Goal: Transaction & Acquisition: Book appointment/travel/reservation

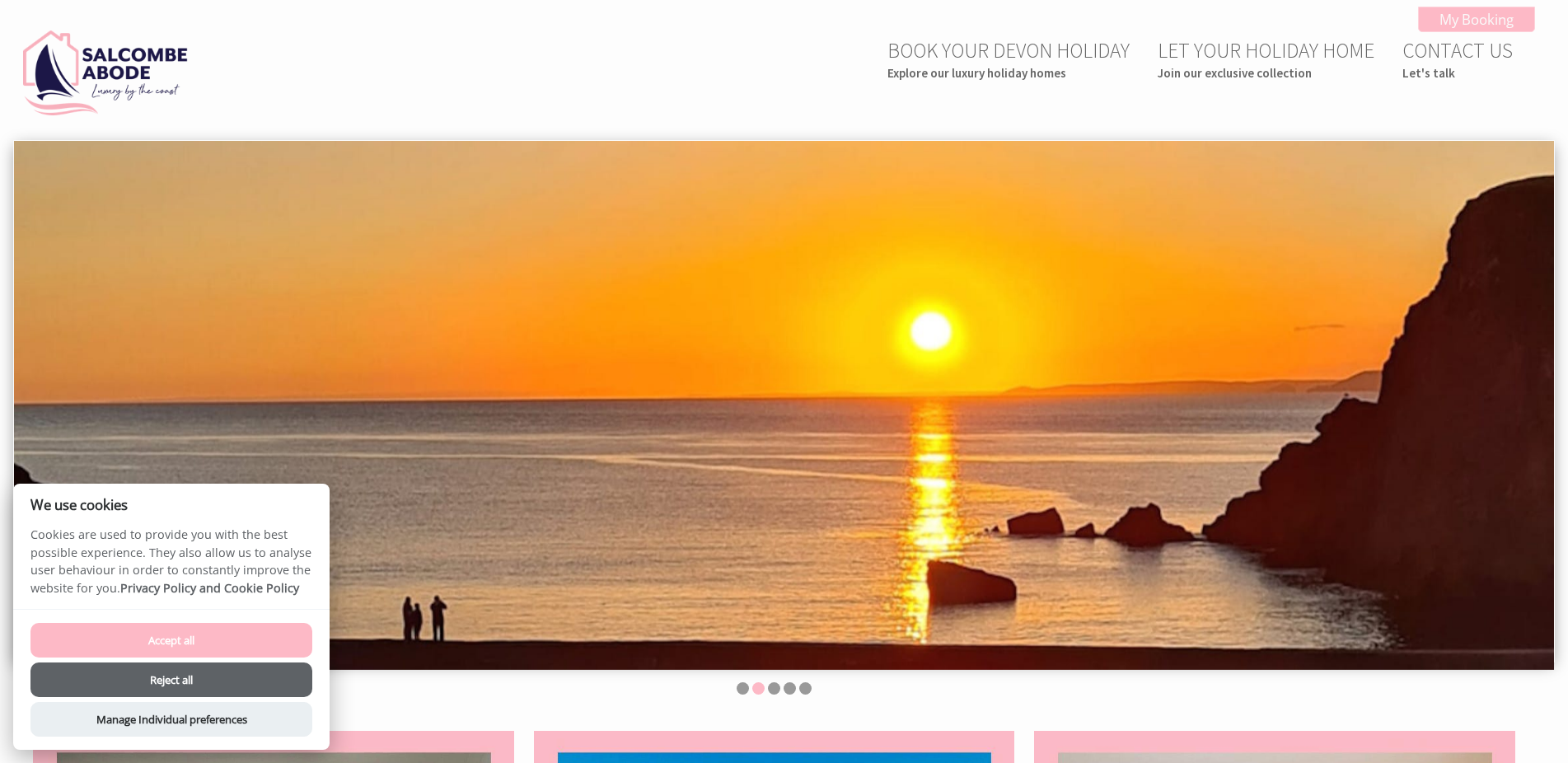
scroll to position [168, 0]
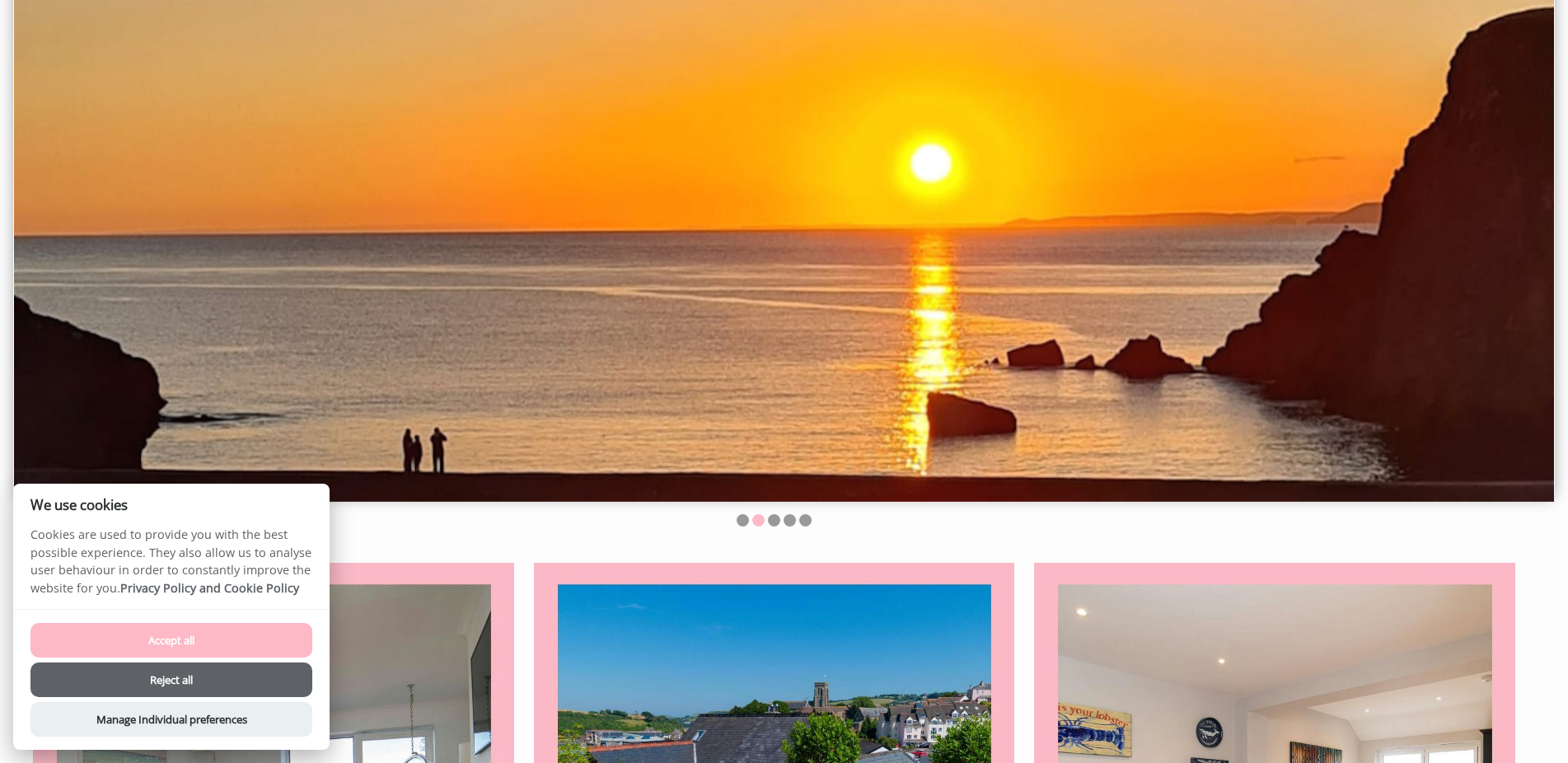
click at [254, 632] on button "Accept all" at bounding box center [171, 640] width 281 height 35
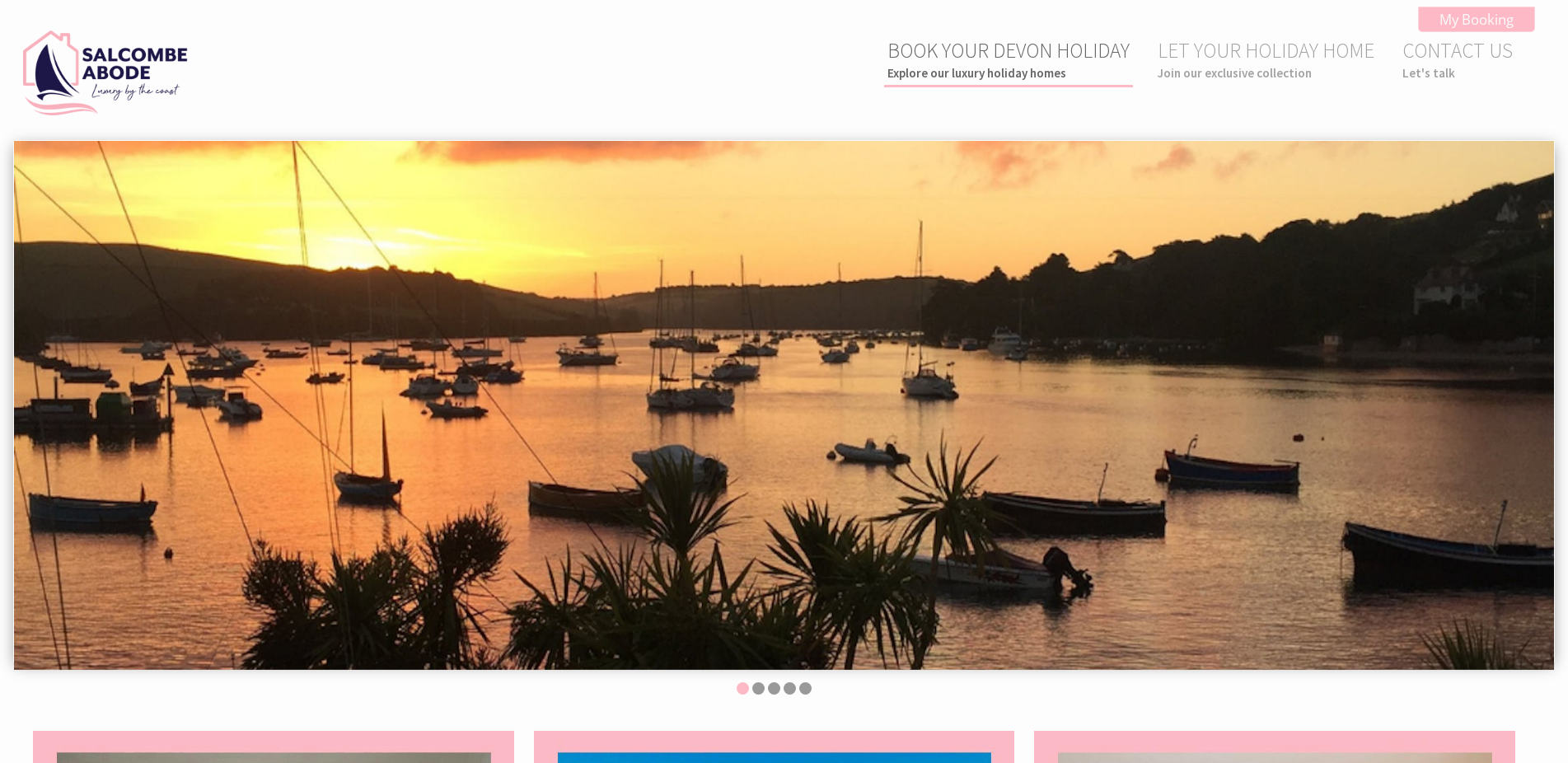
click at [963, 55] on link "BOOK YOUR DEVON HOLIDAY Explore our luxury holiday homes" at bounding box center [1008, 59] width 243 height 44
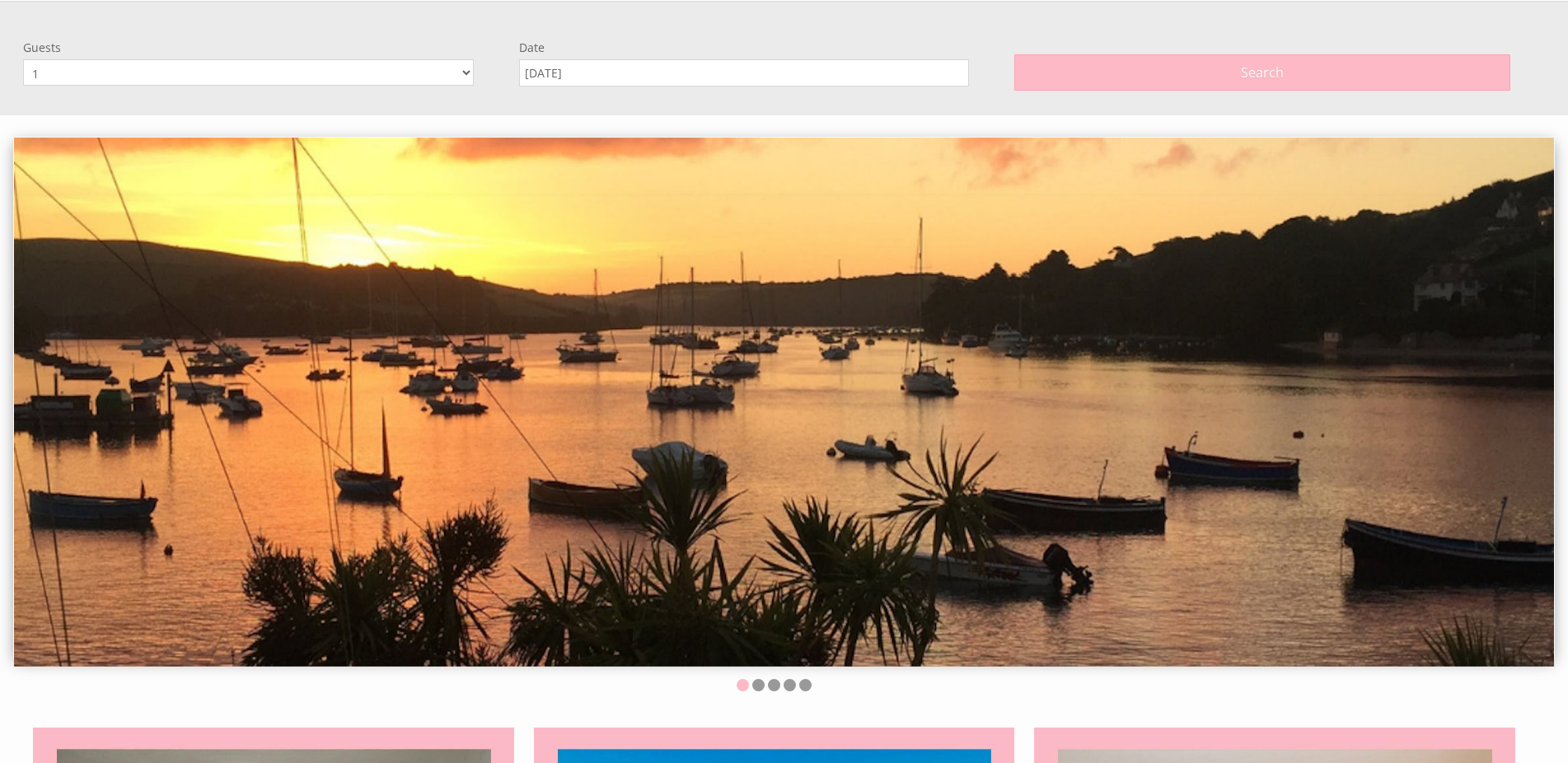
scroll to position [140, 0]
click at [23, 59] on select "1 2 3 4 5 6 7 8 9 10 11 12" at bounding box center [248, 72] width 450 height 26
select select "2"
click option "2" at bounding box center [0, 0] width 0 height 0
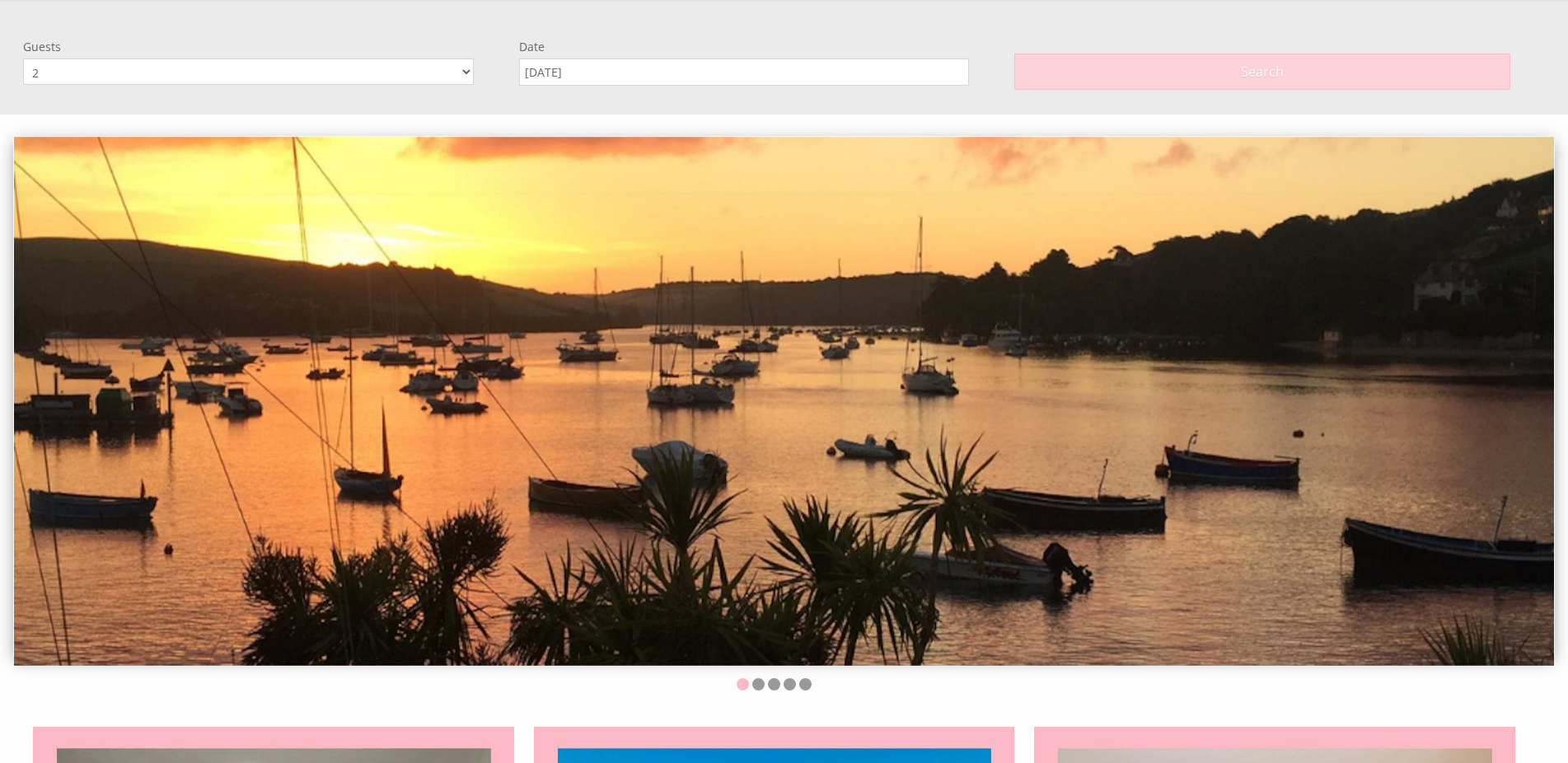
click at [1089, 55] on button "Search" at bounding box center [1262, 72] width 496 height 36
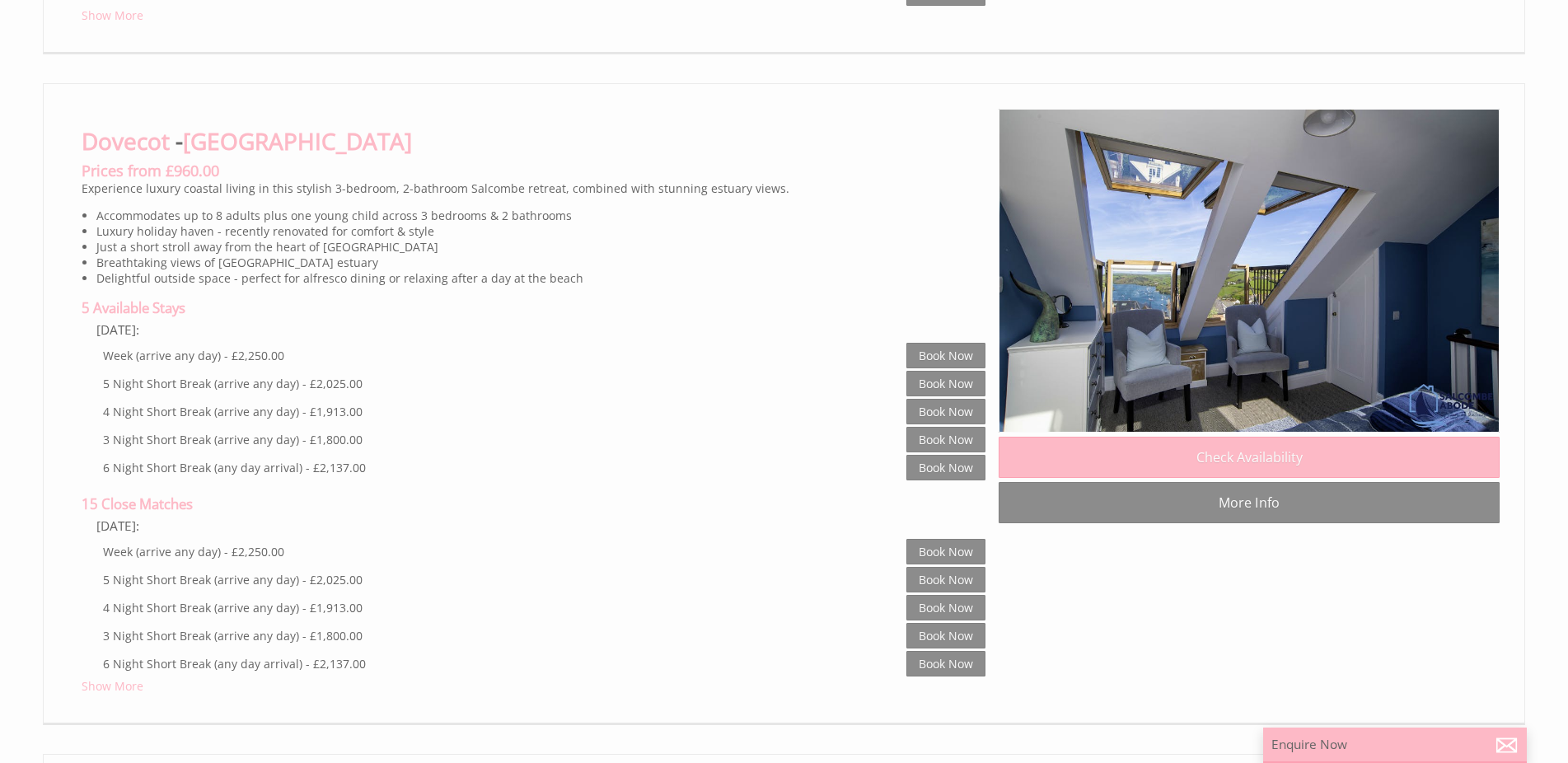
scroll to position [3192, 0]
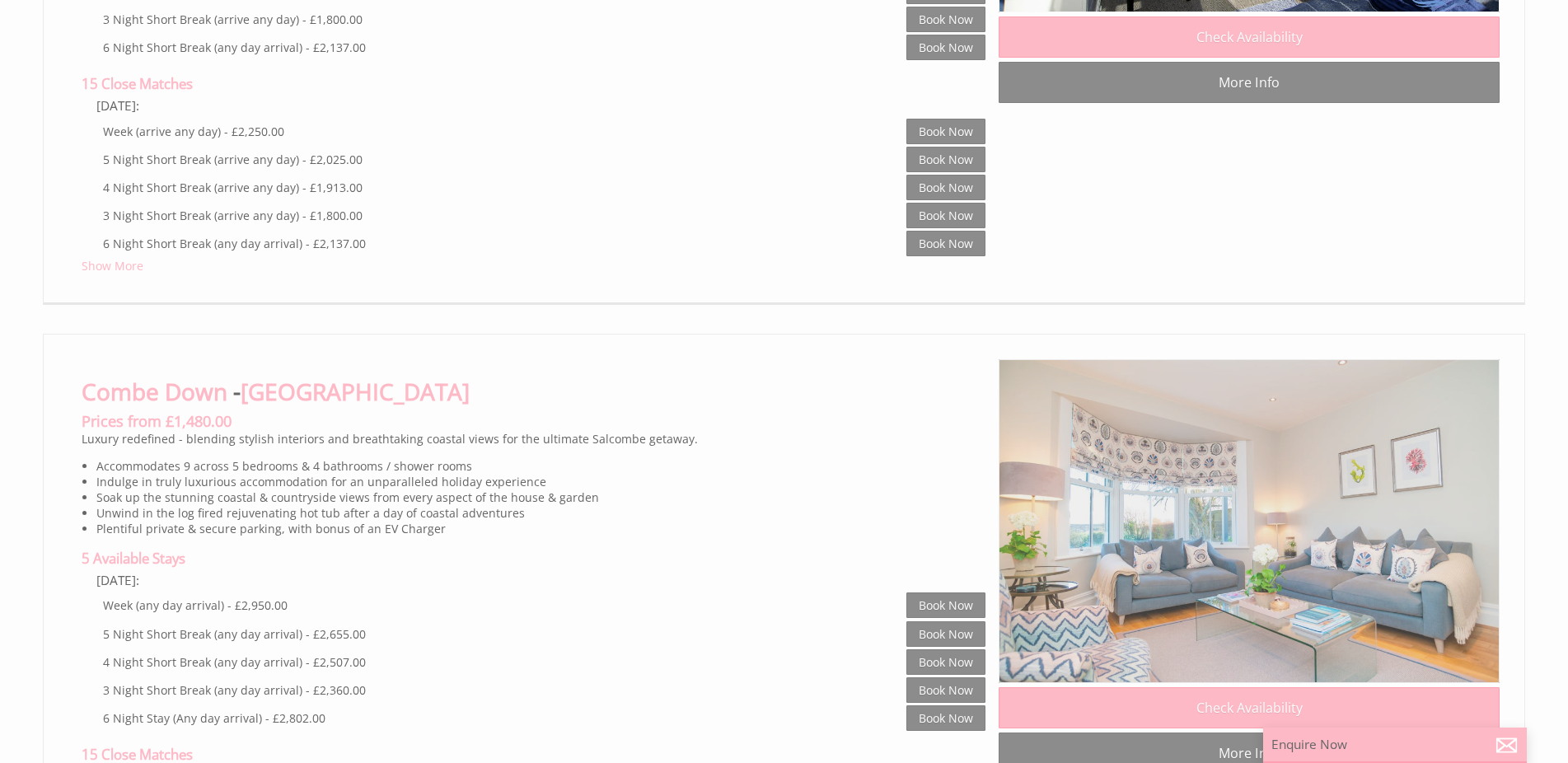
click at [1177, 493] on img at bounding box center [1248, 521] width 501 height 324
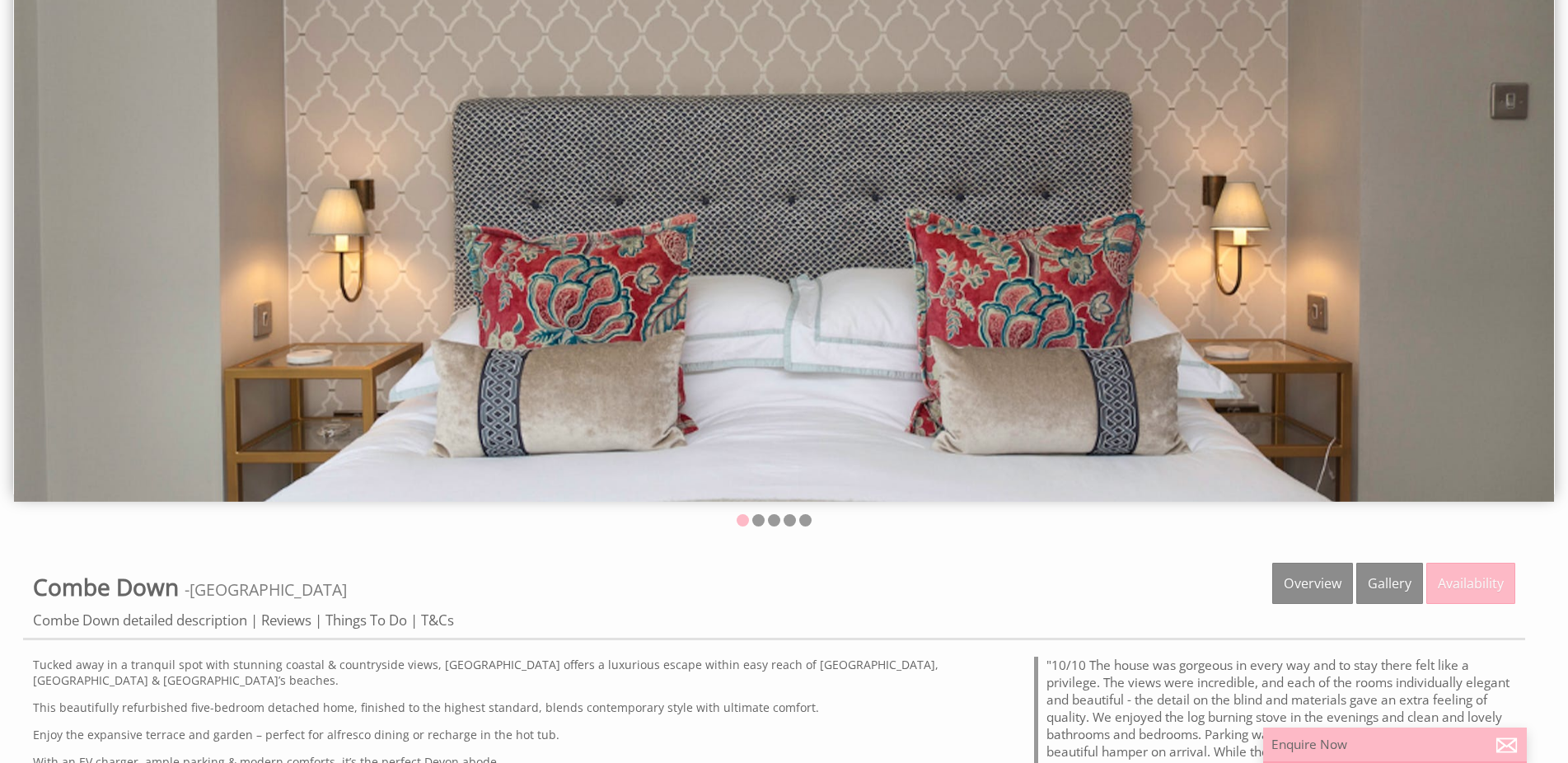
click at [1525, 272] on img at bounding box center [784, 237] width 1540 height 529
click at [761, 520] on li at bounding box center [758, 520] width 12 height 12
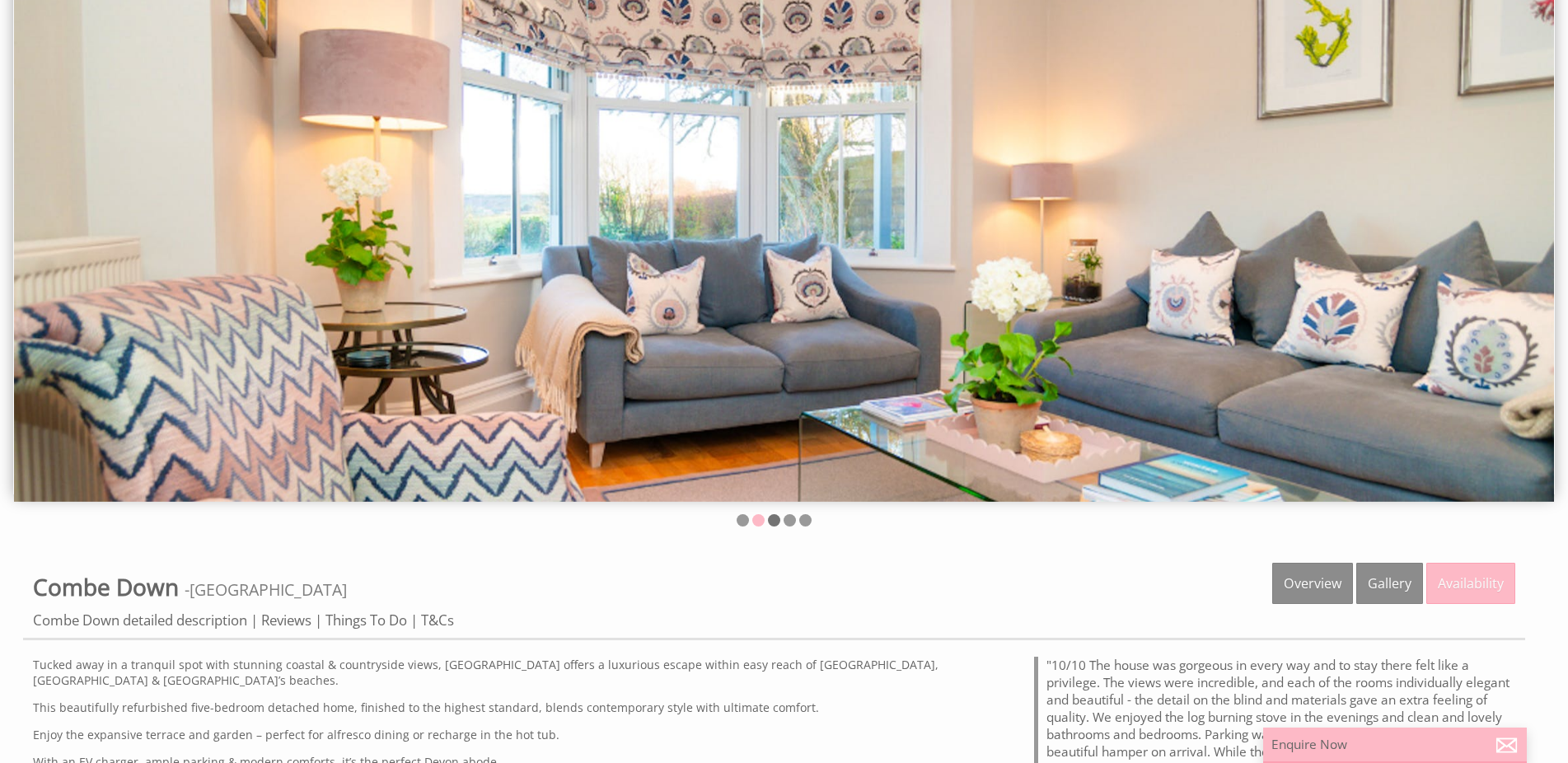
click at [777, 524] on li at bounding box center [774, 520] width 12 height 12
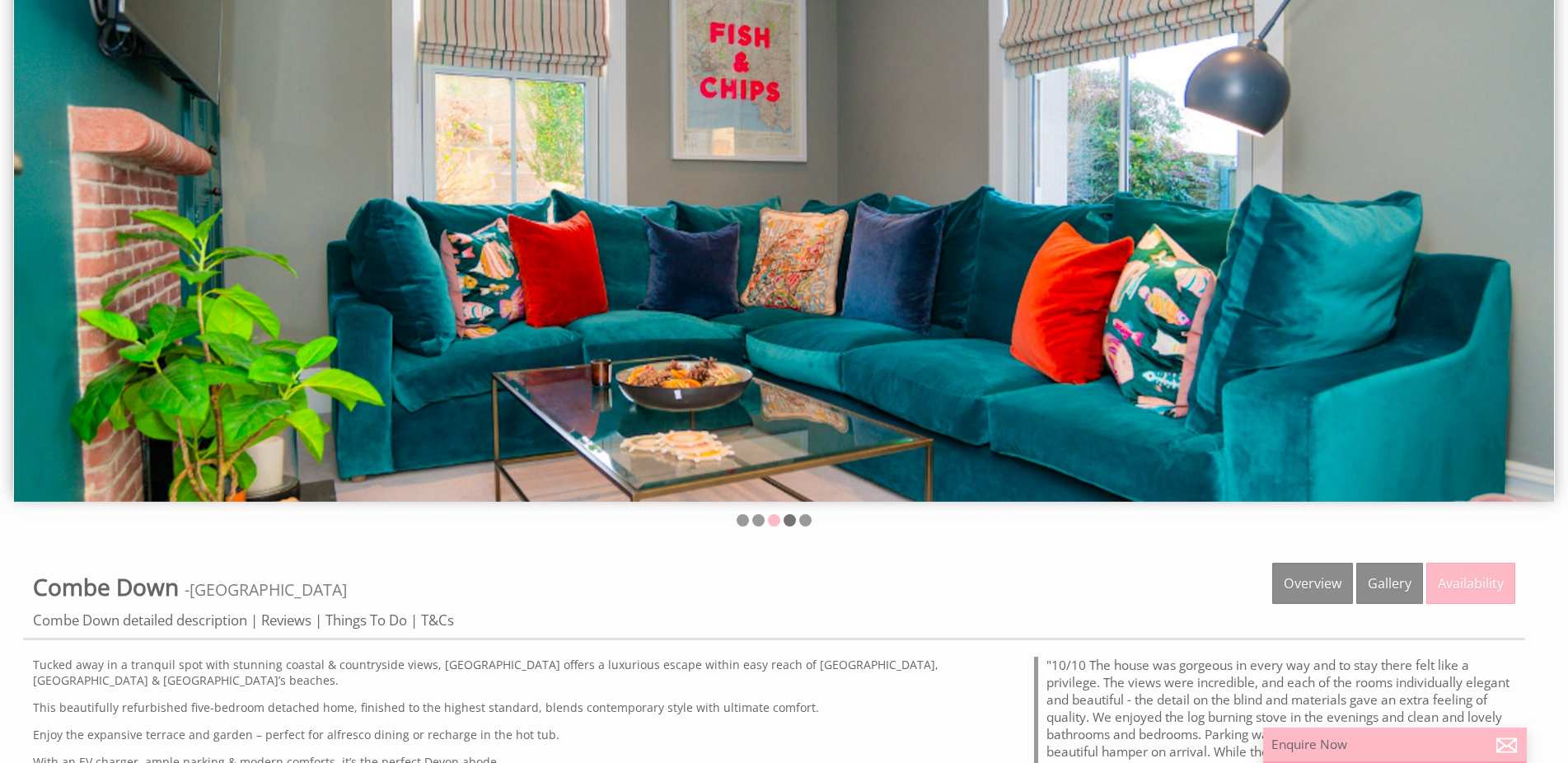
click at [787, 524] on li at bounding box center [789, 520] width 12 height 12
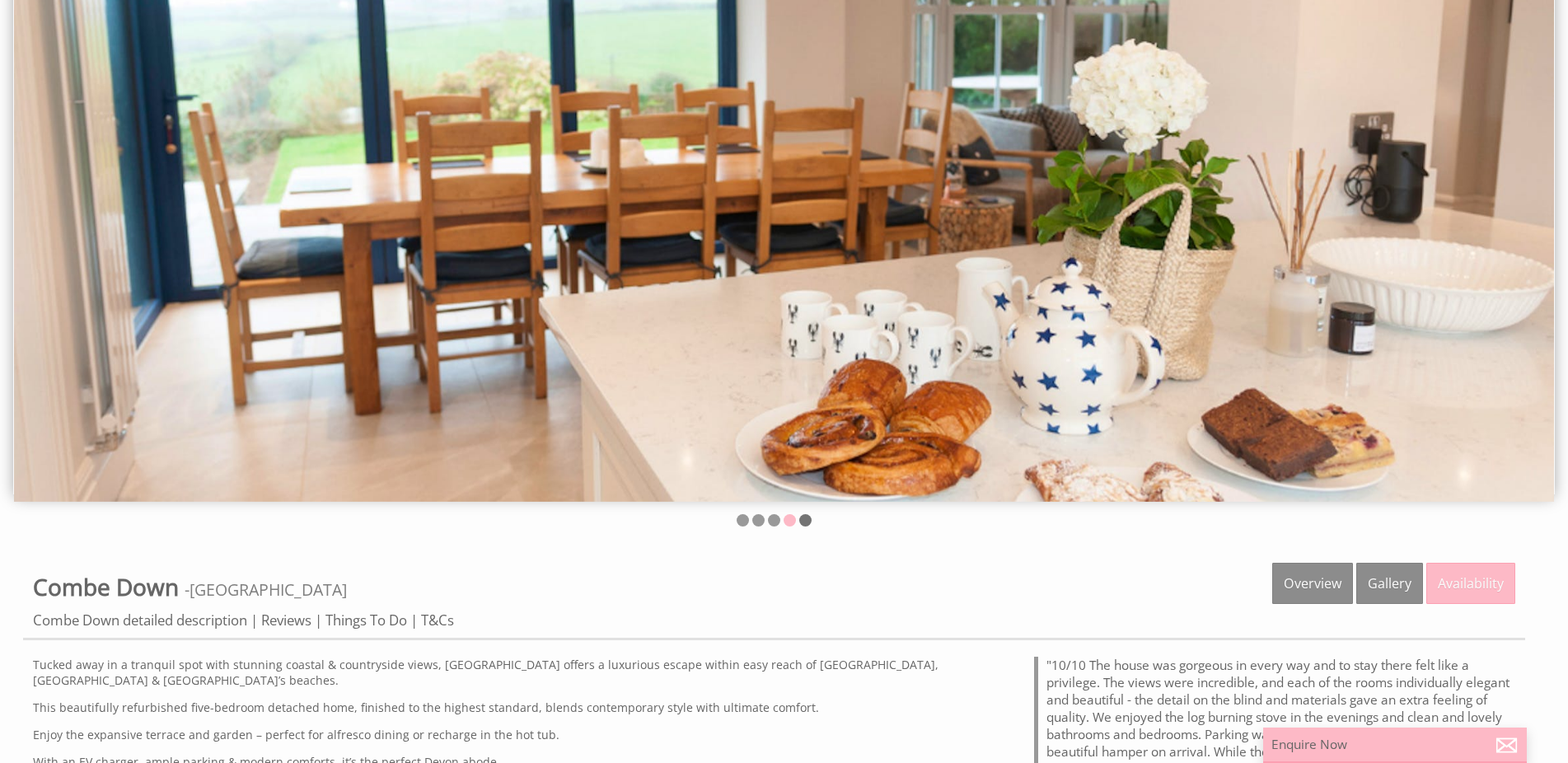
click at [807, 525] on li at bounding box center [805, 520] width 12 height 12
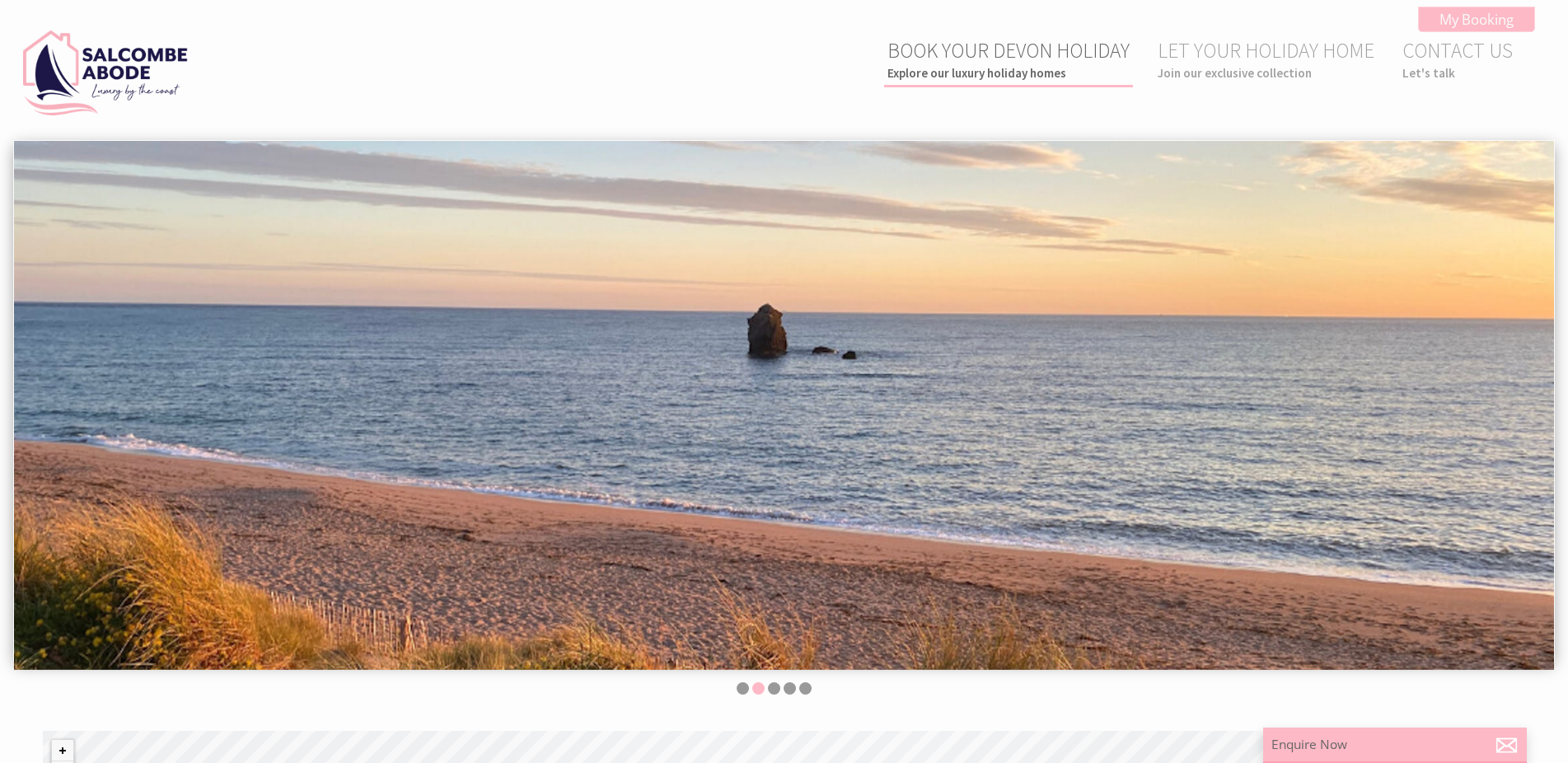
click at [947, 66] on small "Explore our luxury holiday homes" at bounding box center [1008, 73] width 243 height 16
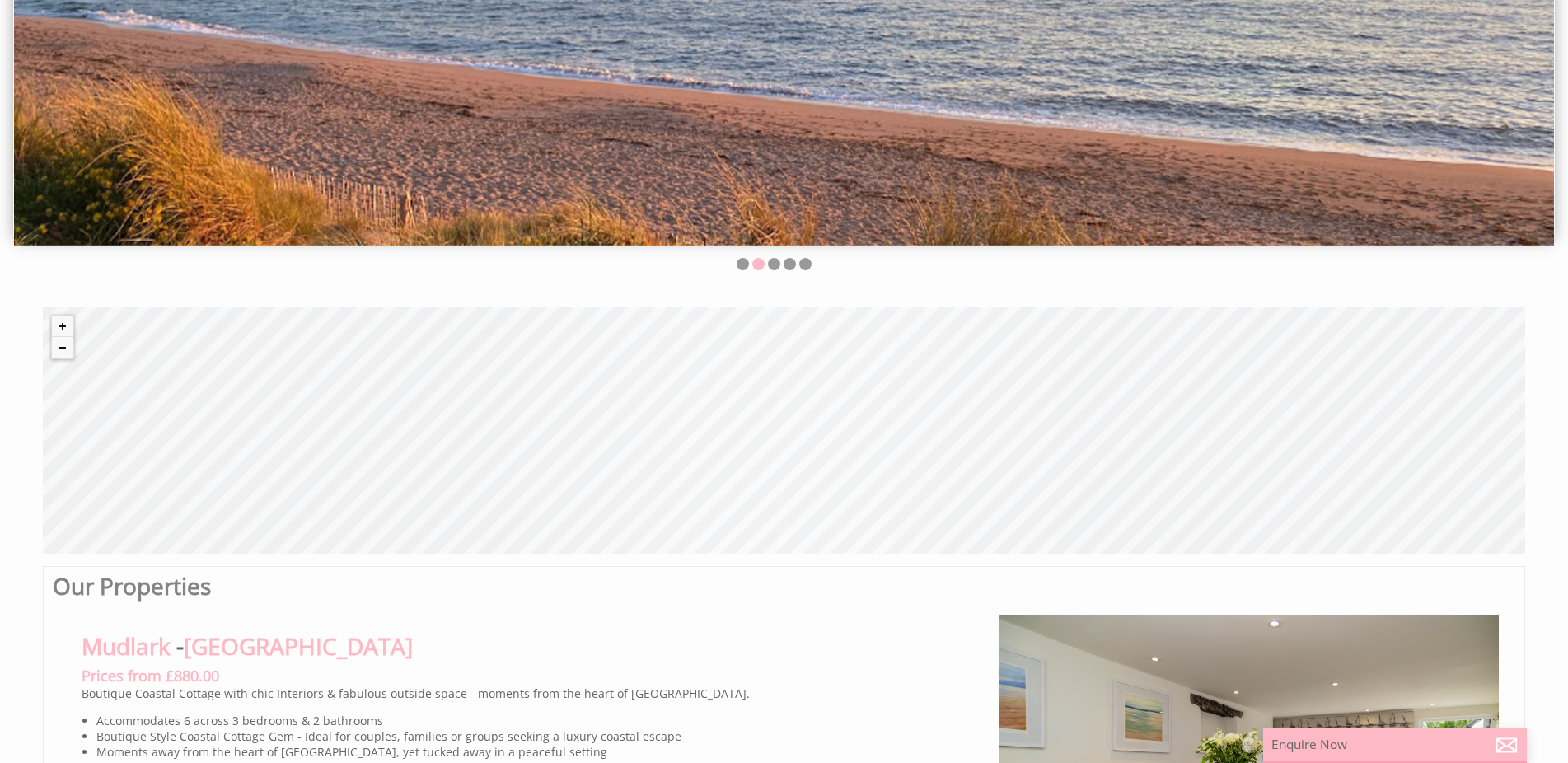
click at [773, 423] on div "© MapTiler © OpenStreetMap contributors" at bounding box center [784, 429] width 1482 height 247
